Goal: Information Seeking & Learning: Learn about a topic

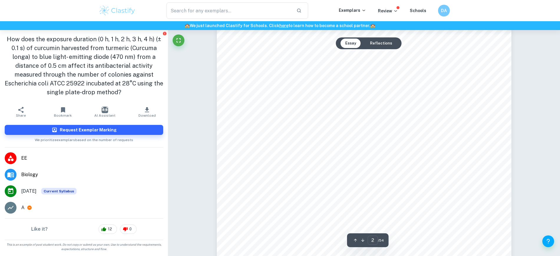
type input "1"
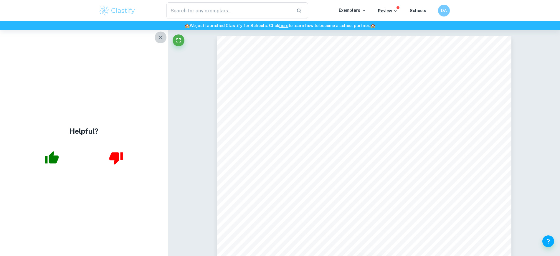
click at [156, 39] on button "button" at bounding box center [161, 38] width 12 height 12
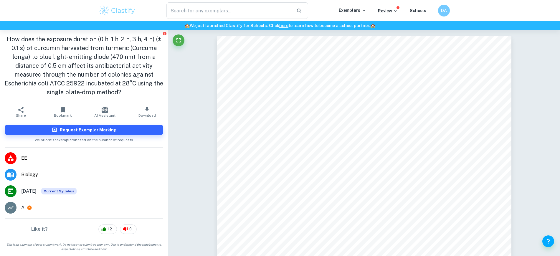
click at [115, 7] on img at bounding box center [117, 11] width 37 height 12
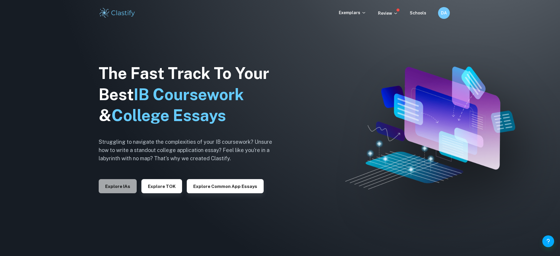
click at [119, 185] on button "Explore IAs" at bounding box center [118, 186] width 38 height 14
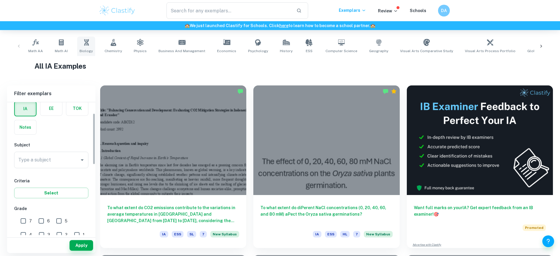
scroll to position [28, 0]
click at [52, 118] on div "IA EE TOK Notes" at bounding box center [50, 116] width 78 height 37
click at [52, 117] on div "IA EE TOK Notes" at bounding box center [50, 116] width 78 height 37
click at [53, 113] on label "button" at bounding box center [51, 109] width 22 height 14
click at [0, 0] on input "radio" at bounding box center [0, 0] width 0 height 0
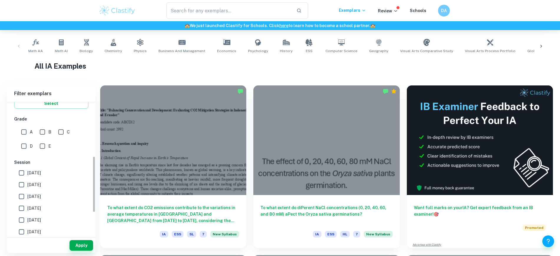
scroll to position [138, 0]
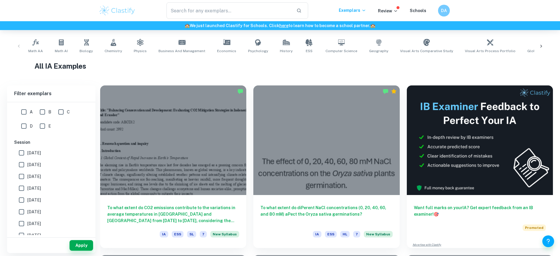
click at [24, 164] on input "[DATE]" at bounding box center [22, 165] width 12 height 12
checkbox input "true"
click at [78, 242] on button "Apply" at bounding box center [82, 245] width 24 height 11
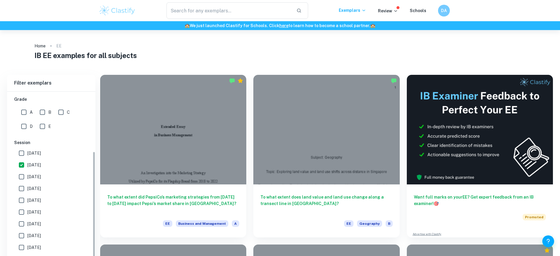
scroll to position [169, 0]
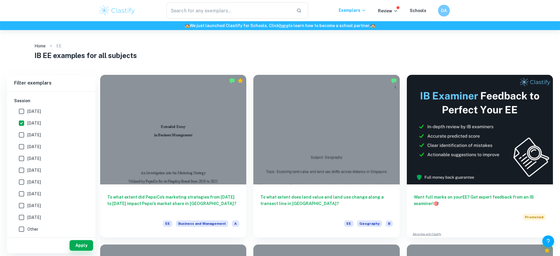
click at [57, 46] on p "EE" at bounding box center [58, 46] width 5 height 6
click at [44, 44] on link "Home" at bounding box center [39, 46] width 11 height 8
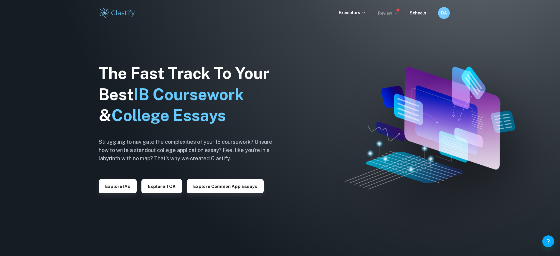
click at [394, 15] on icon at bounding box center [395, 13] width 5 height 5
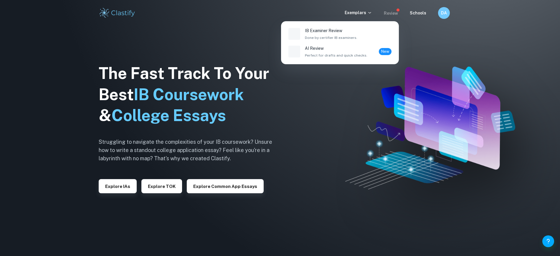
click at [368, 13] on div at bounding box center [280, 128] width 560 height 256
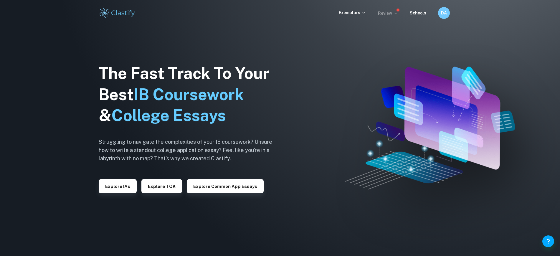
click at [396, 17] on div "Exemplars Review Schools DA" at bounding box center [280, 13] width 377 height 12
click at [359, 13] on p "Exemplars" at bounding box center [352, 12] width 27 height 6
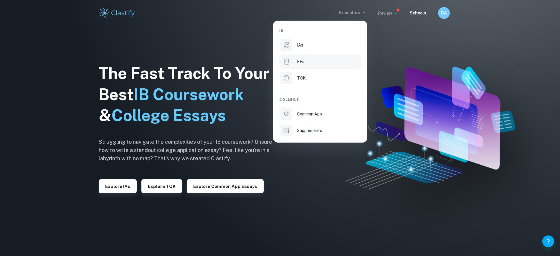
click at [296, 59] on li "EEs" at bounding box center [320, 62] width 82 height 14
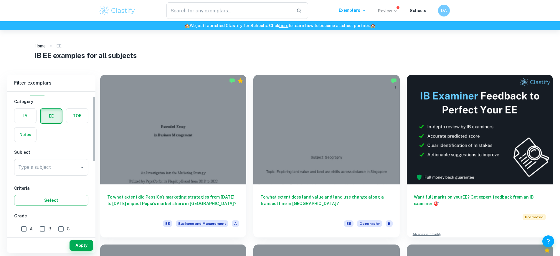
scroll to position [10, 0]
click at [69, 166] on input "Type a subject" at bounding box center [47, 167] width 60 height 11
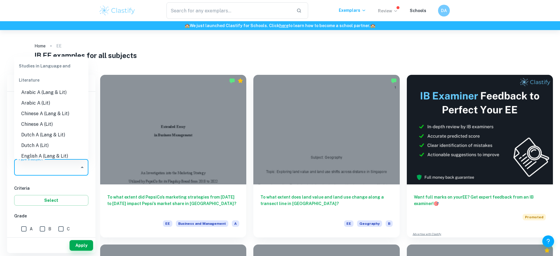
click at [82, 168] on icon "Close" at bounding box center [82, 166] width 3 height 1
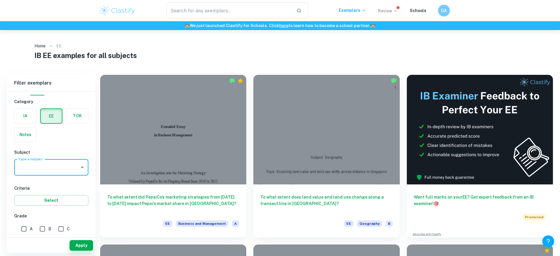
click at [82, 168] on icon "Open" at bounding box center [82, 167] width 7 height 7
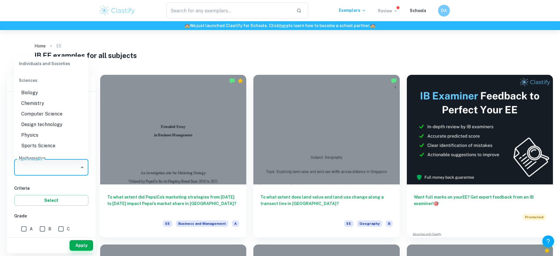
scroll to position [657, 0]
click at [40, 137] on li "Physics" at bounding box center [51, 131] width 74 height 11
type input "Physics"
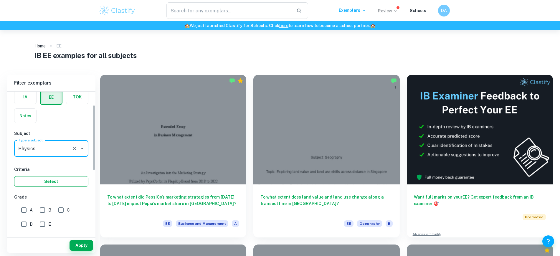
scroll to position [30, 0]
click at [21, 207] on input "A" at bounding box center [24, 210] width 12 height 12
checkbox input "true"
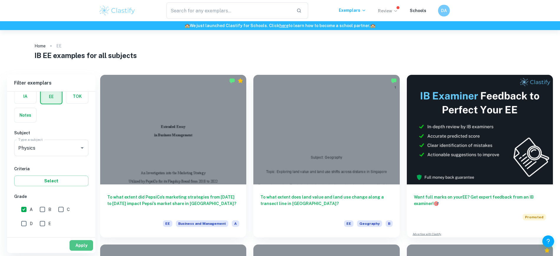
click at [78, 245] on button "Apply" at bounding box center [82, 245] width 24 height 11
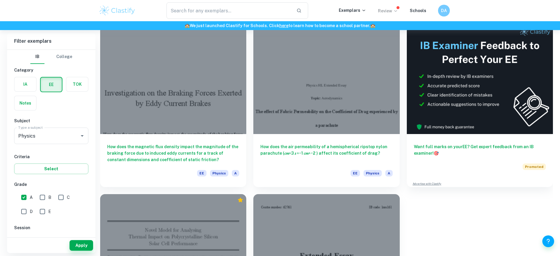
scroll to position [50, 0]
